Goal: Transaction & Acquisition: Purchase product/service

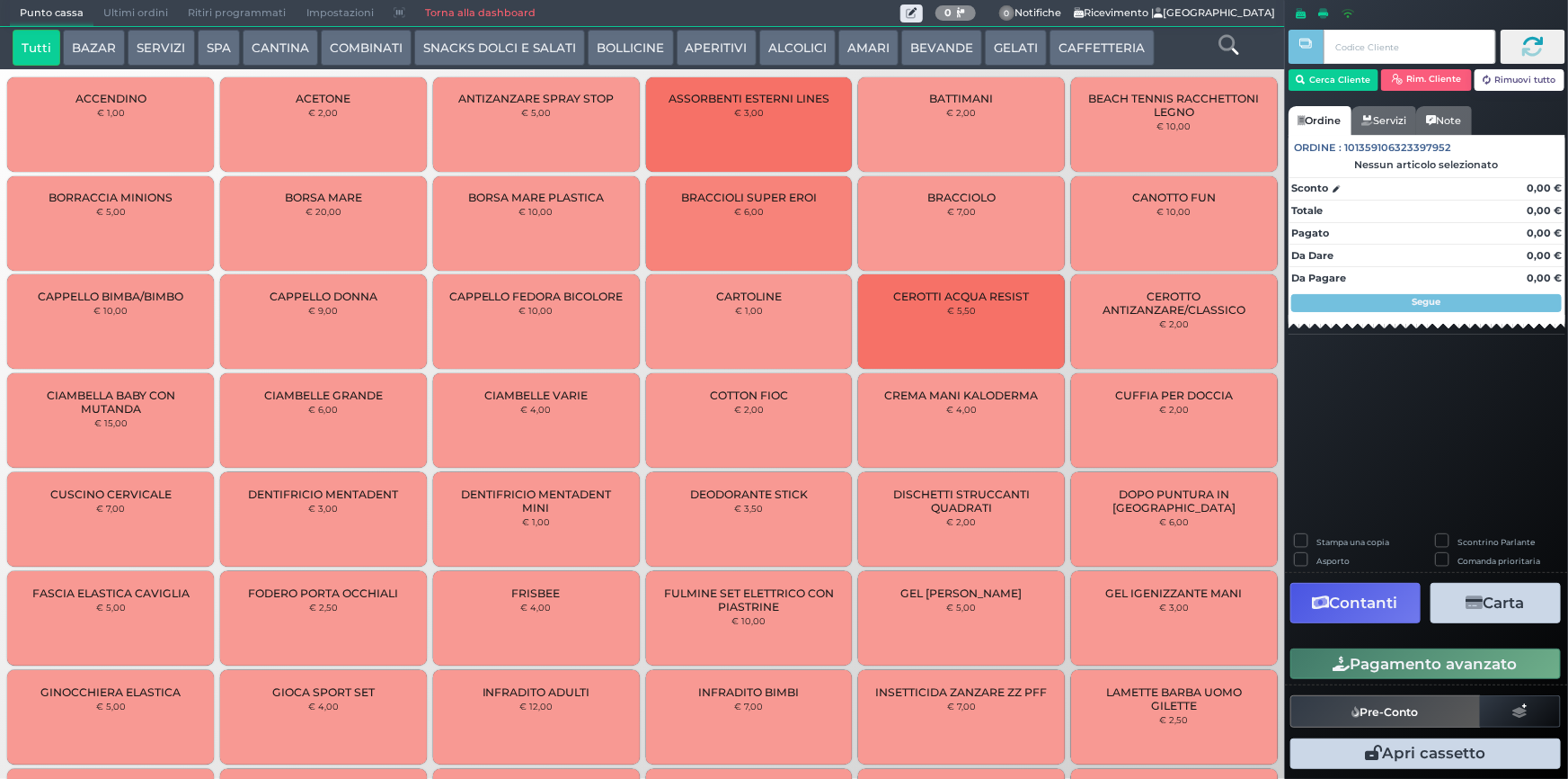
click at [169, 46] on button "SERVIZI" at bounding box center [161, 47] width 66 height 36
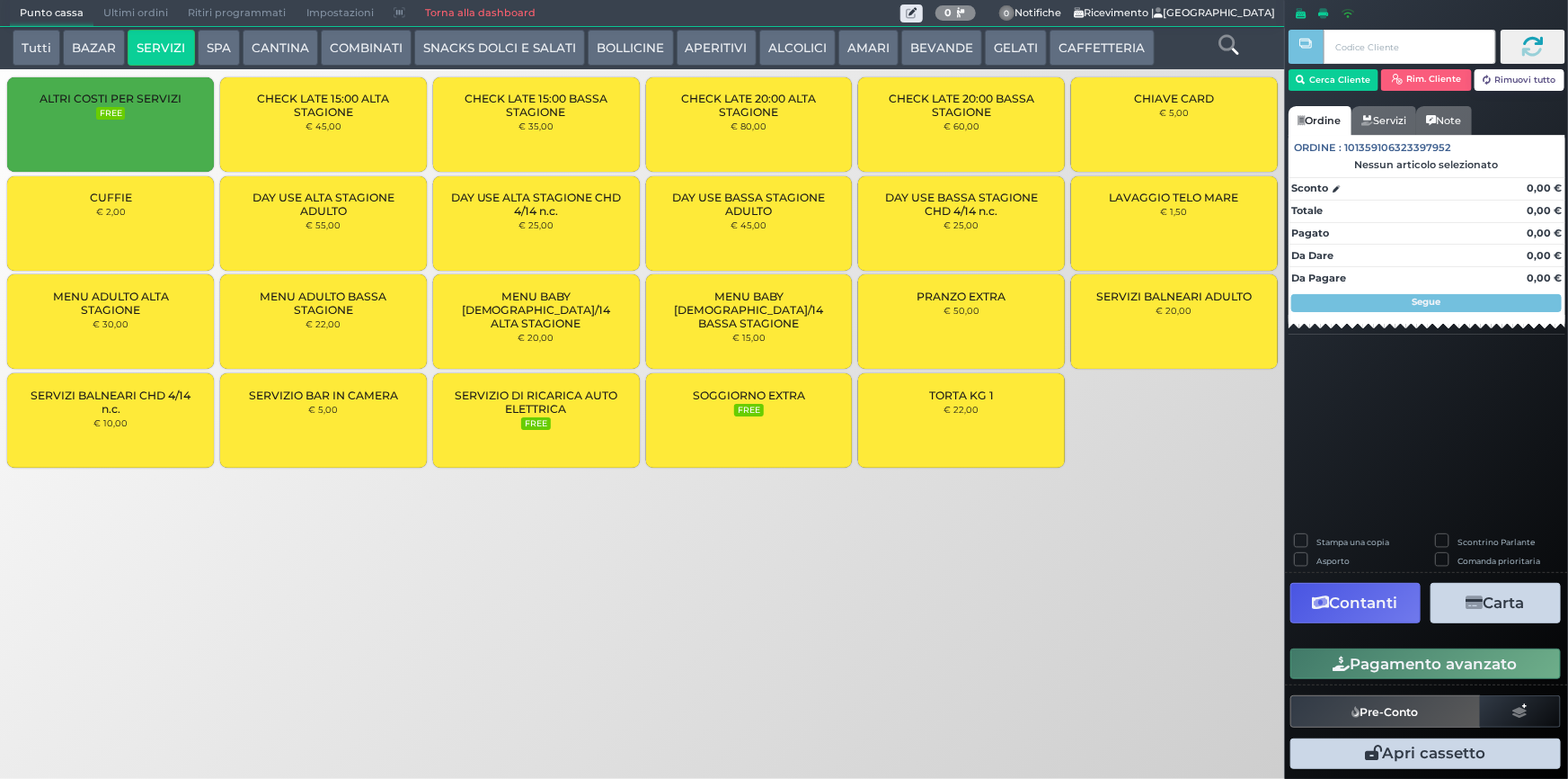
click at [1198, 221] on div "LAVAGGIO TELO MARE € 1,50" at bounding box center [1174, 223] width 207 height 94
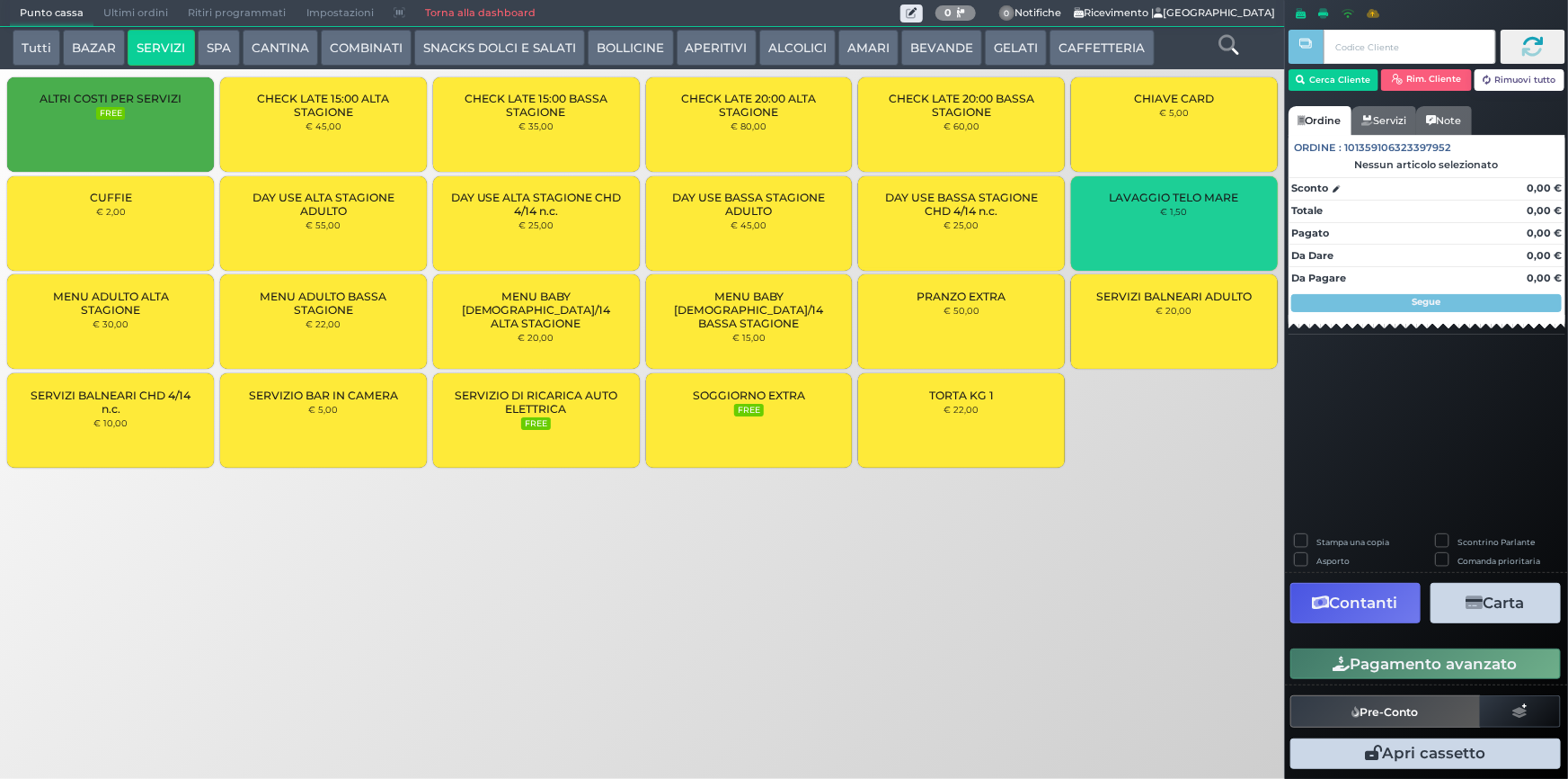
click at [1198, 221] on div "LAVAGGIO TELO MARE € 1,50" at bounding box center [1174, 223] width 207 height 94
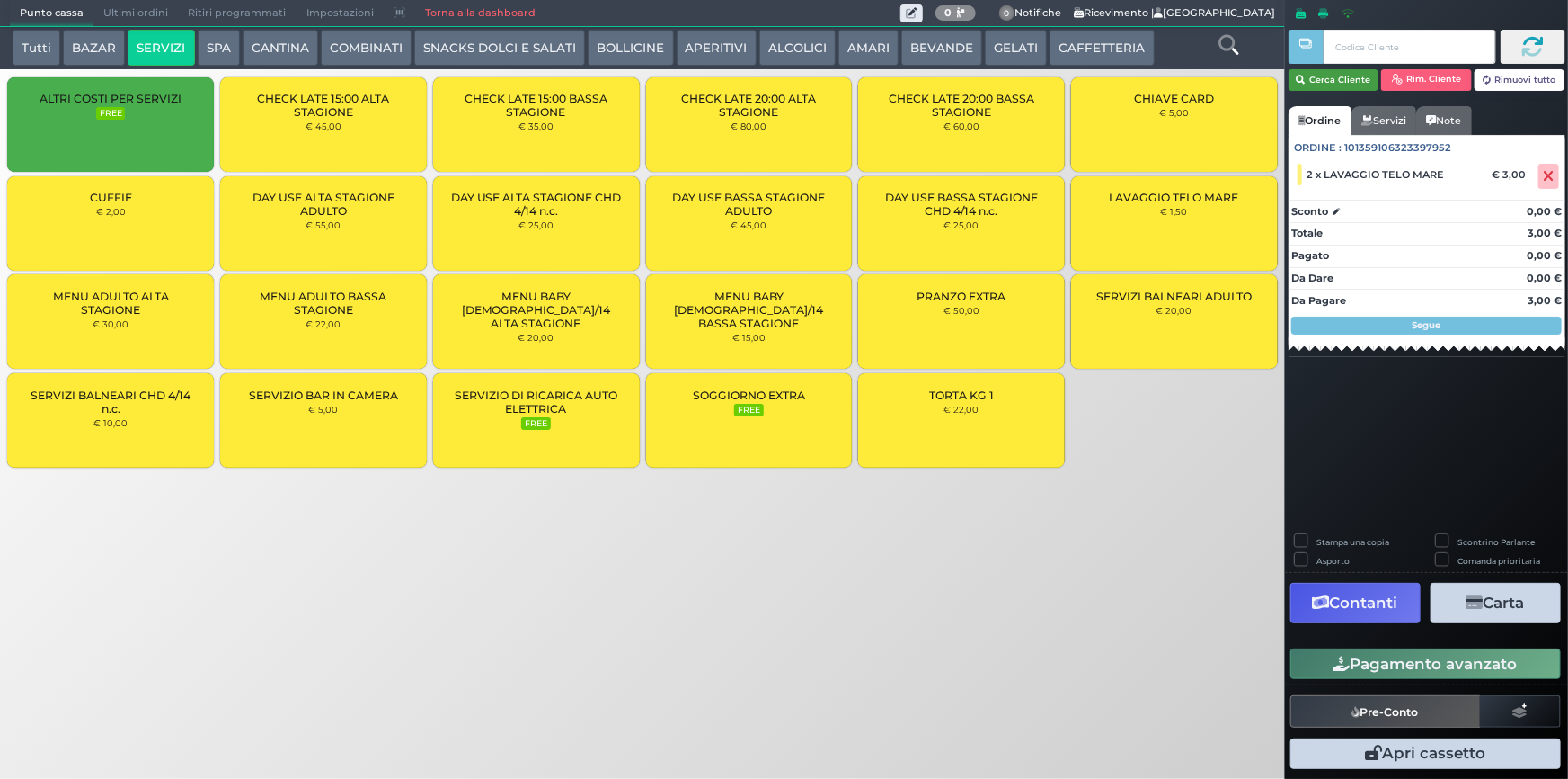
click at [1345, 77] on button "Cerca Cliente" at bounding box center [1335, 80] width 91 height 22
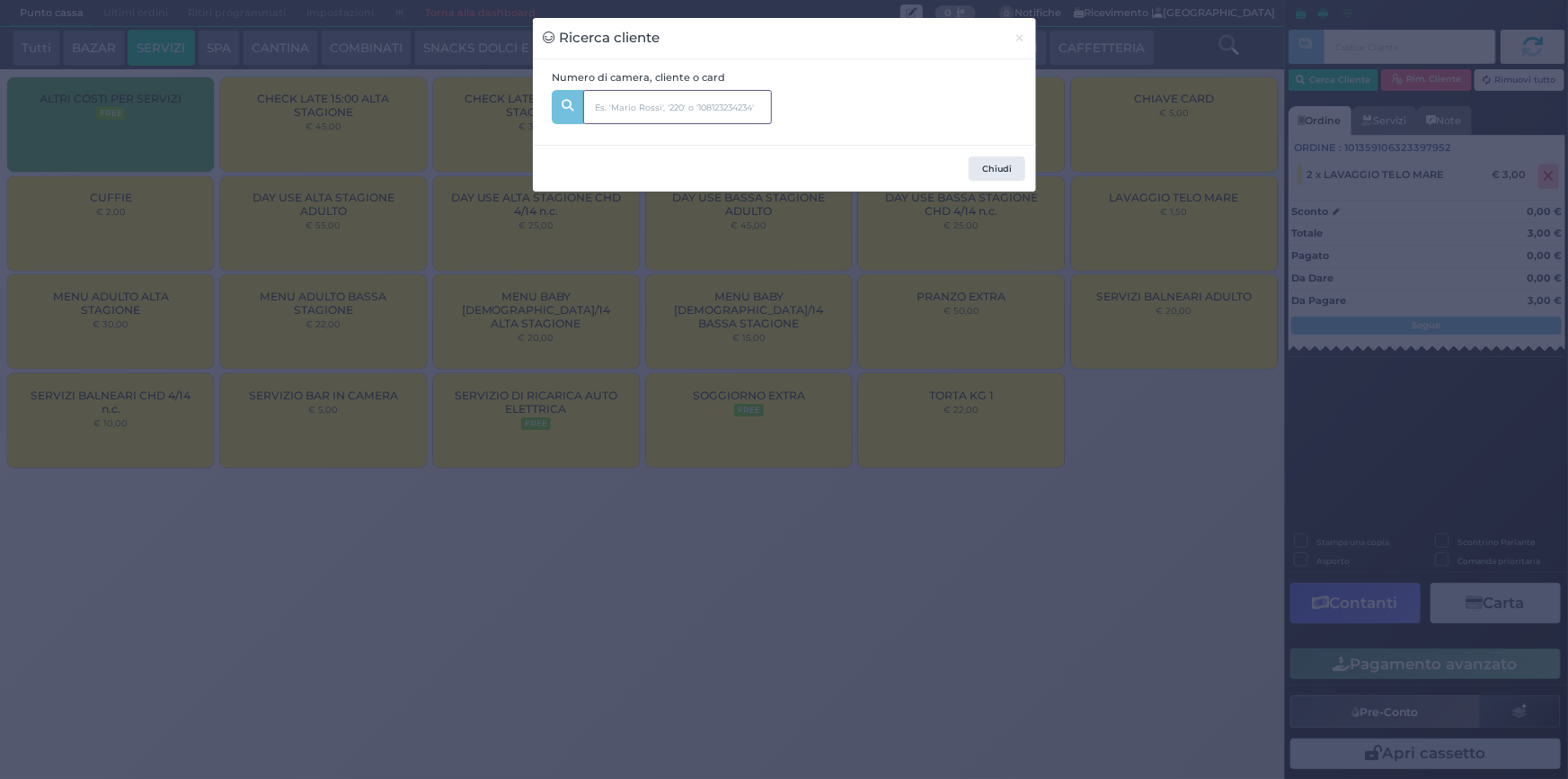
click at [649, 104] on input "text" at bounding box center [677, 107] width 189 height 34
type input "119"
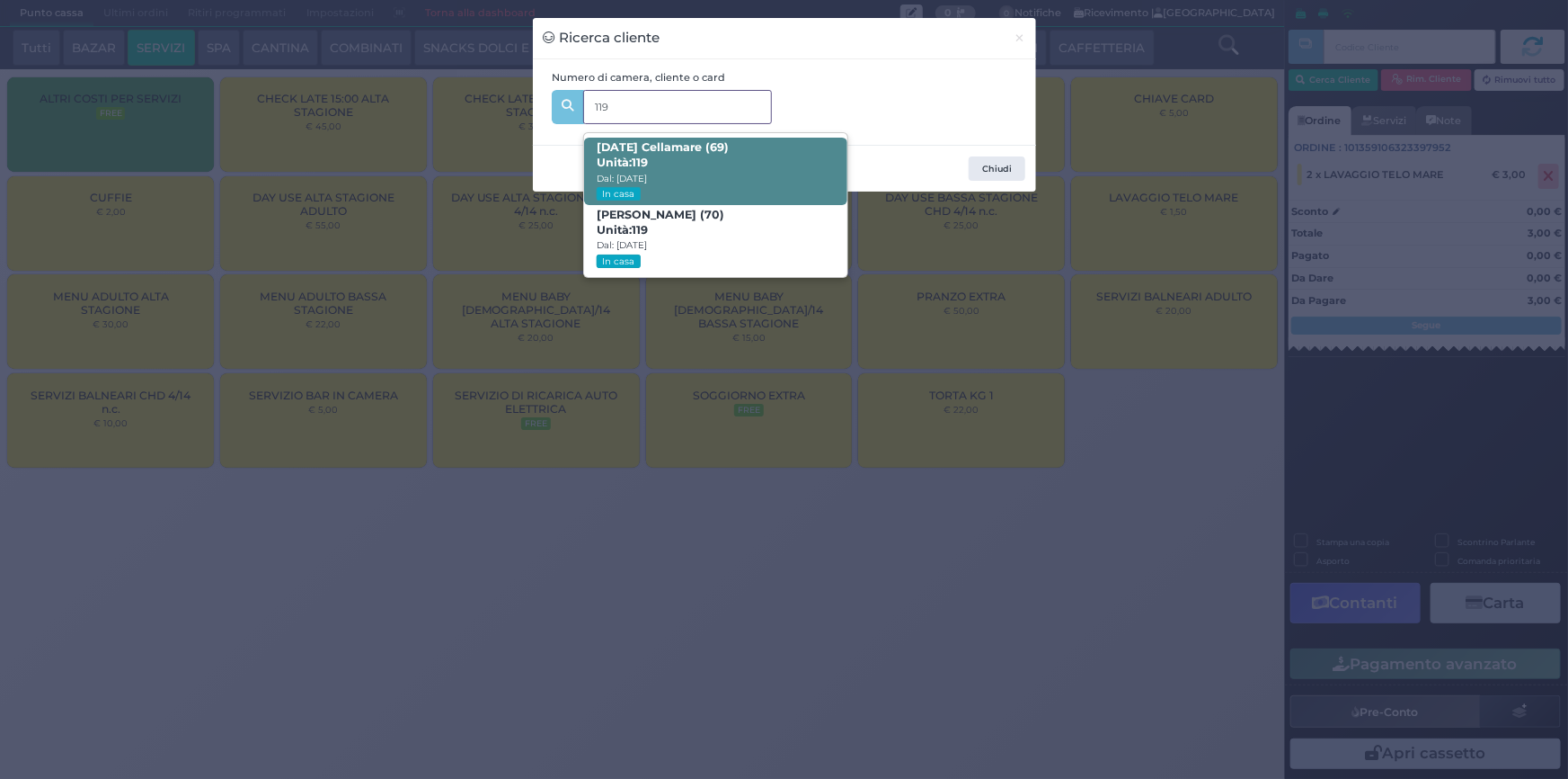
click at [682, 165] on span "[DATE] Cellamare (69) Unità: 119 Dal: [DATE] In casa" at bounding box center [716, 171] width 264 height 67
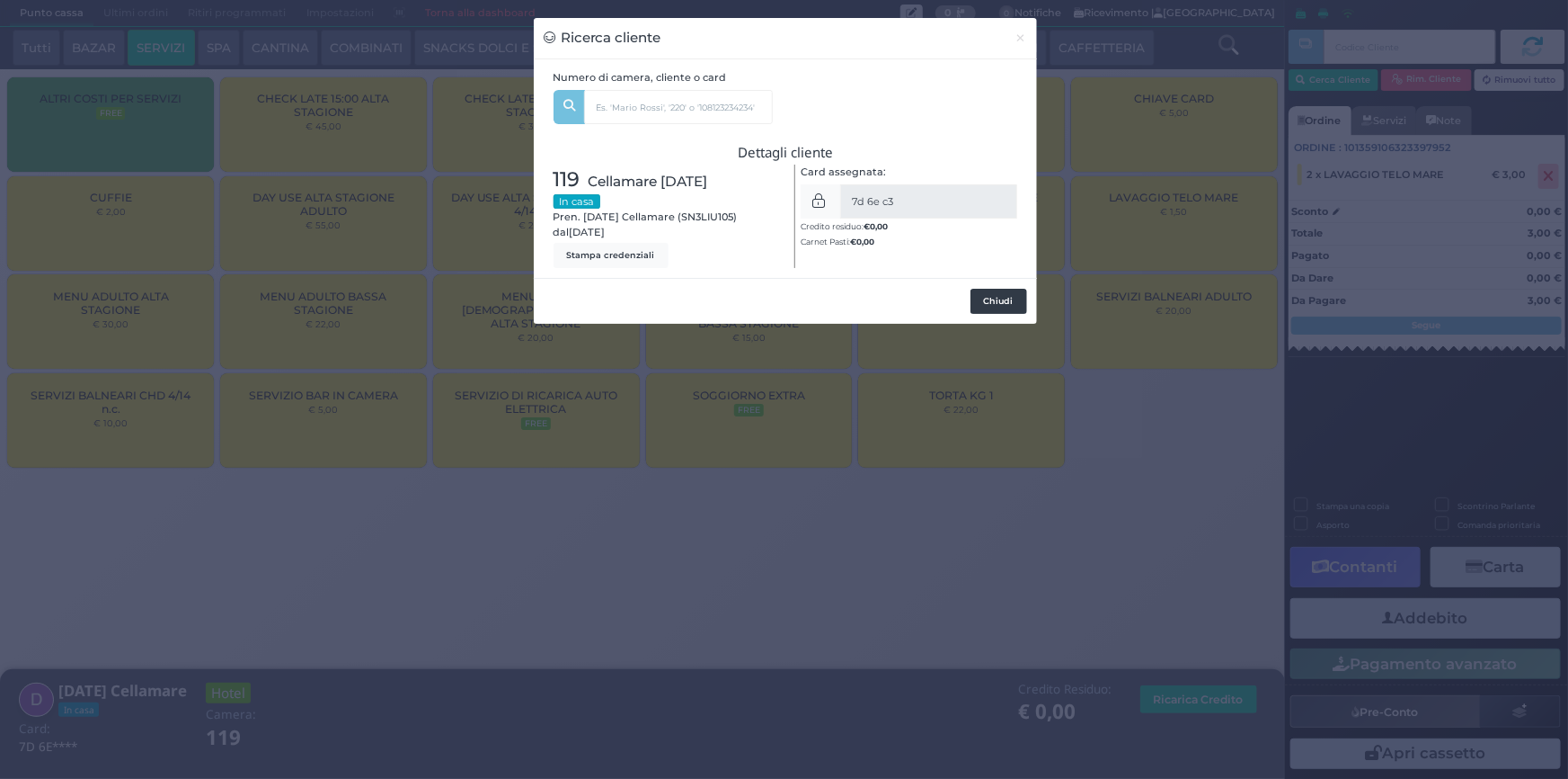
click at [1000, 299] on button "Chiudi" at bounding box center [999, 301] width 57 height 26
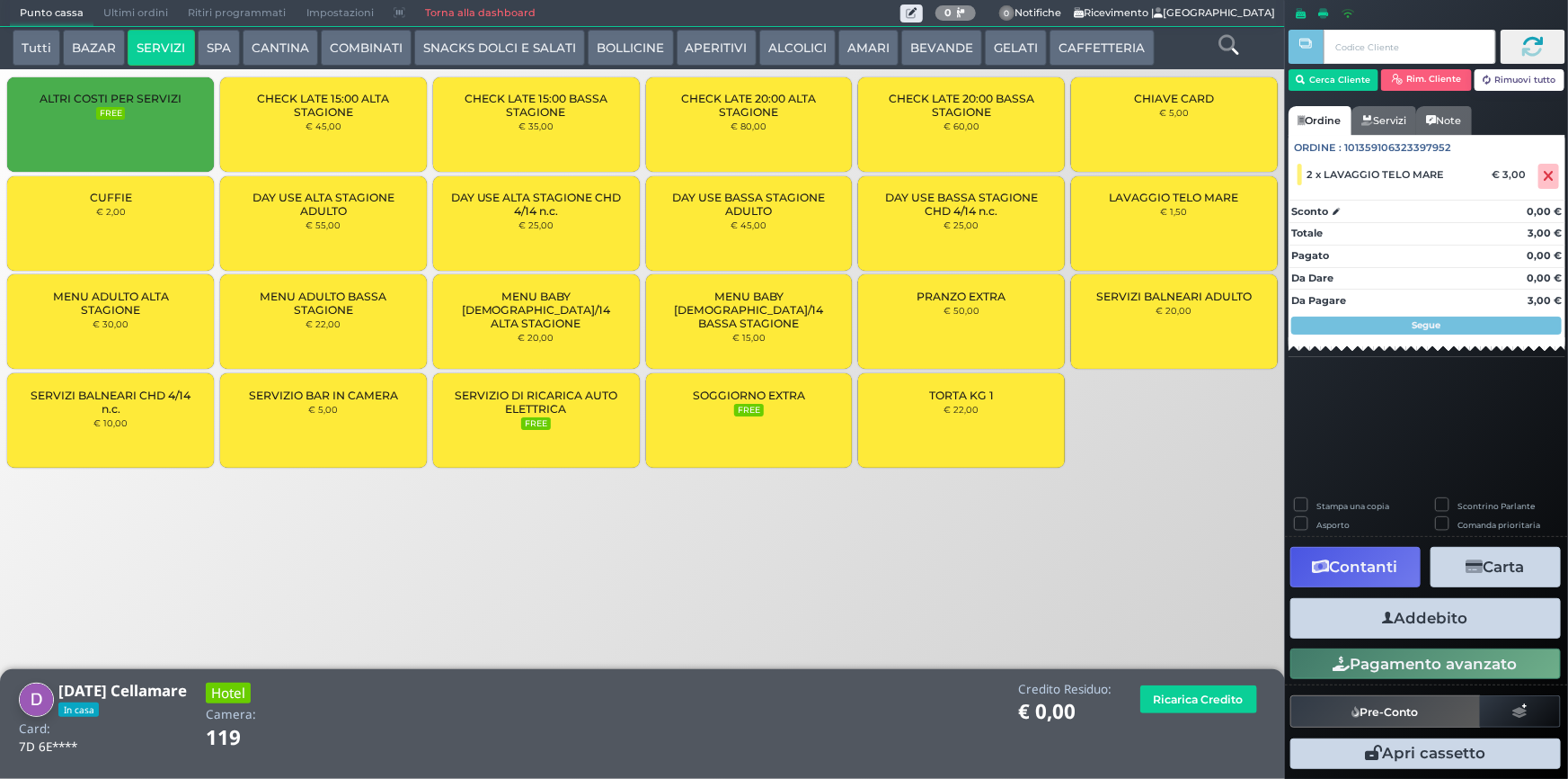
click at [1409, 617] on button "Addebito" at bounding box center [1426, 618] width 270 height 41
